Goal: Task Accomplishment & Management: Complete application form

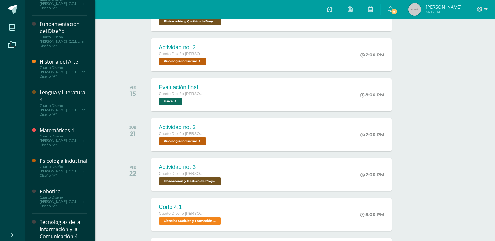
scroll to position [218, 0]
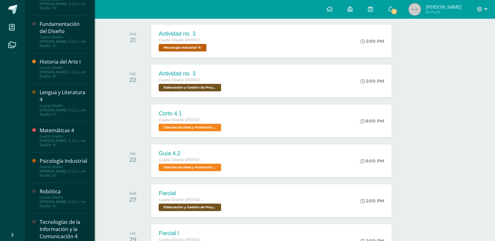
click at [71, 219] on div "Tecnologías de la Información y la Comunicación 4" at bounding box center [63, 230] width 47 height 22
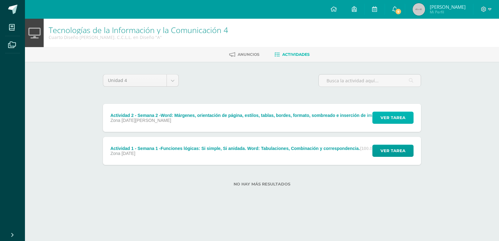
click at [386, 119] on span "Ver tarea" at bounding box center [393, 118] width 25 height 12
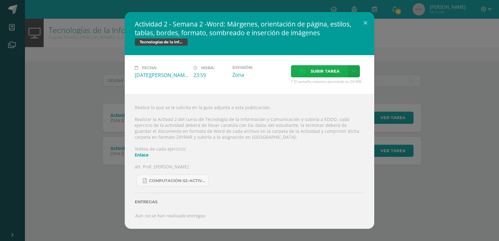
drag, startPoint x: 339, startPoint y: 77, endPoint x: 334, endPoint y: 76, distance: 4.5
click at [334, 76] on span "Subir tarea" at bounding box center [325, 72] width 29 height 12
click at [0, 0] on input "Subir tarea" at bounding box center [0, 0] width 0 height 0
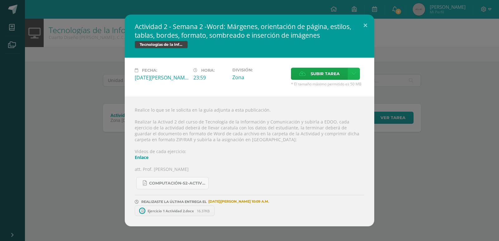
click at [352, 70] on link at bounding box center [354, 74] width 12 height 12
click at [345, 111] on div "Realice lo que se le solicita en la guía adjunta a esta publicación. Realizar l…" at bounding box center [250, 162] width 250 height 130
click at [367, 25] on button at bounding box center [366, 25] width 18 height 21
